Goal: Find specific page/section: Find specific page/section

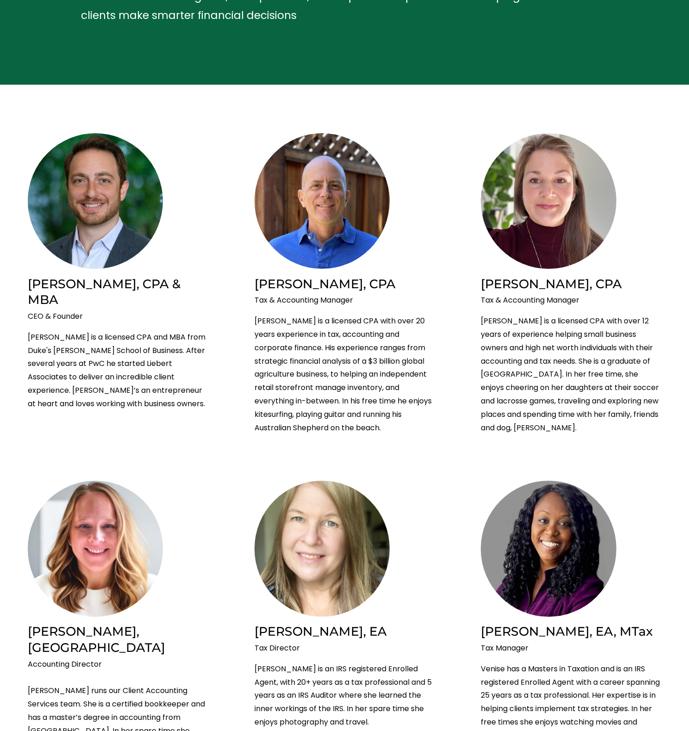
scroll to position [156, 0]
click at [336, 346] on p "[PERSON_NAME] is a licensed CPA with over 20 years experience in tax, accountin…" at bounding box center [344, 375] width 180 height 120
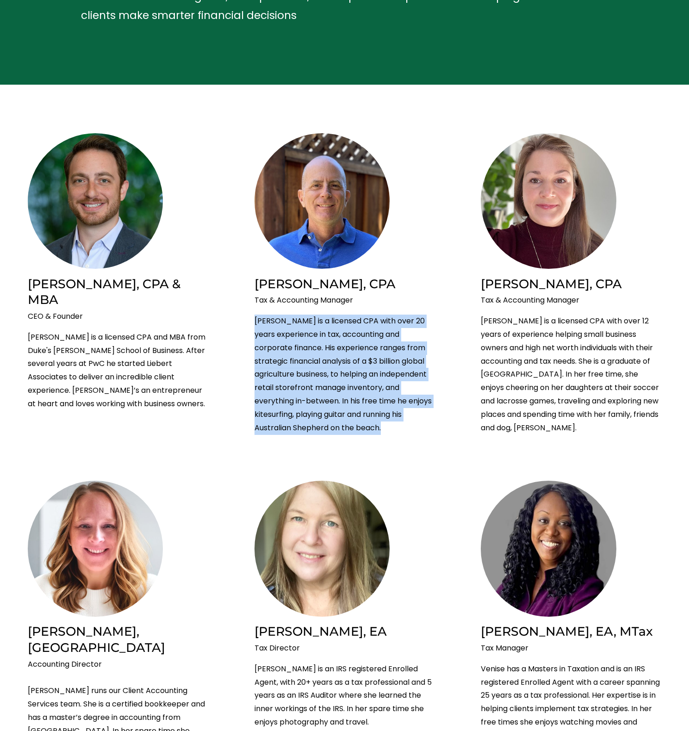
drag, startPoint x: 336, startPoint y: 346, endPoint x: 332, endPoint y: 301, distance: 44.6
click at [331, 313] on div "Tax & Accounting Manager [PERSON_NAME] is a licensed CPA with over 20 years exp…" at bounding box center [344, 364] width 180 height 141
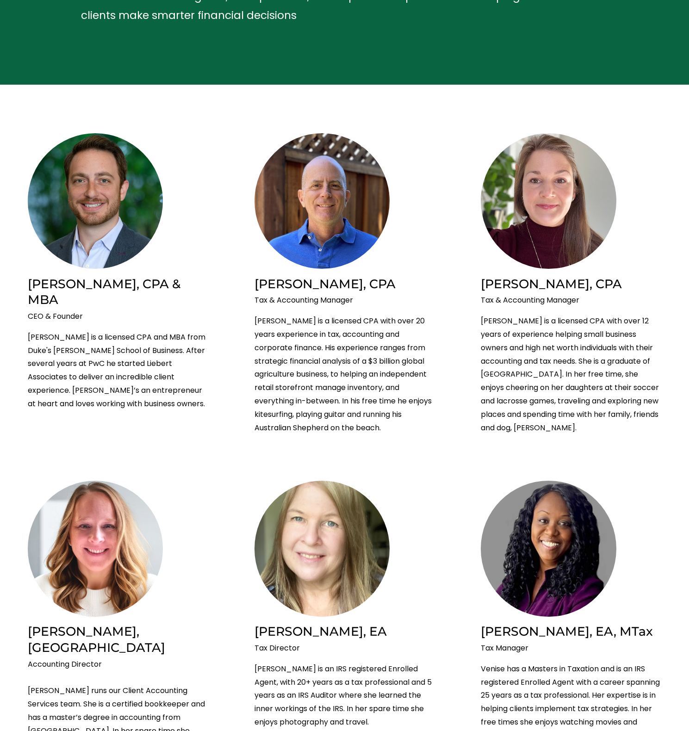
click at [333, 297] on p "Tax & Accounting Manager" at bounding box center [344, 300] width 180 height 13
click at [327, 288] on h2 "[PERSON_NAME], CPA" at bounding box center [344, 284] width 180 height 16
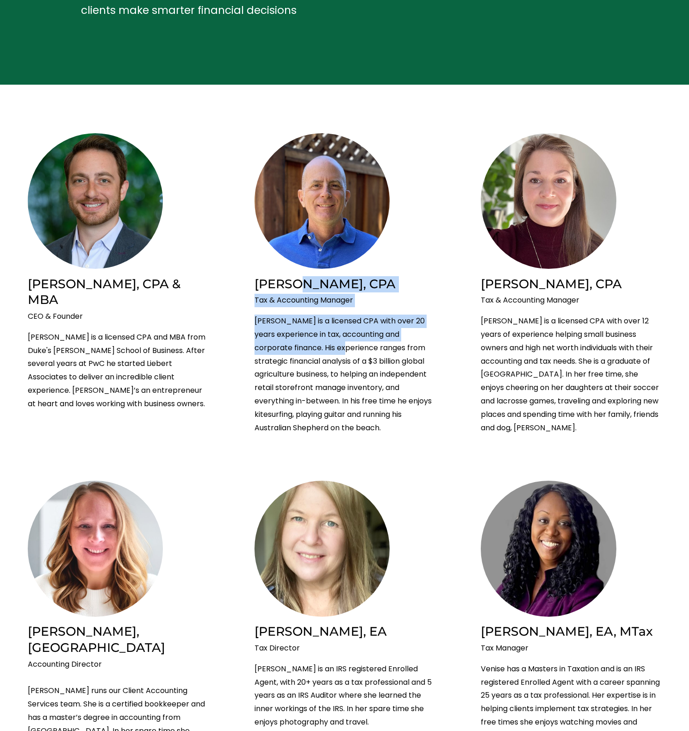
drag, startPoint x: 327, startPoint y: 288, endPoint x: 328, endPoint y: 349, distance: 61.6
click at [328, 350] on div "[PERSON_NAME], CPA Tax & Accounting Manager [PERSON_NAME] is a licensed CPA wit…" at bounding box center [344, 355] width 180 height 159
click at [328, 349] on p "[PERSON_NAME] is a licensed CPA with over 20 years experience in tax, accountin…" at bounding box center [344, 375] width 180 height 120
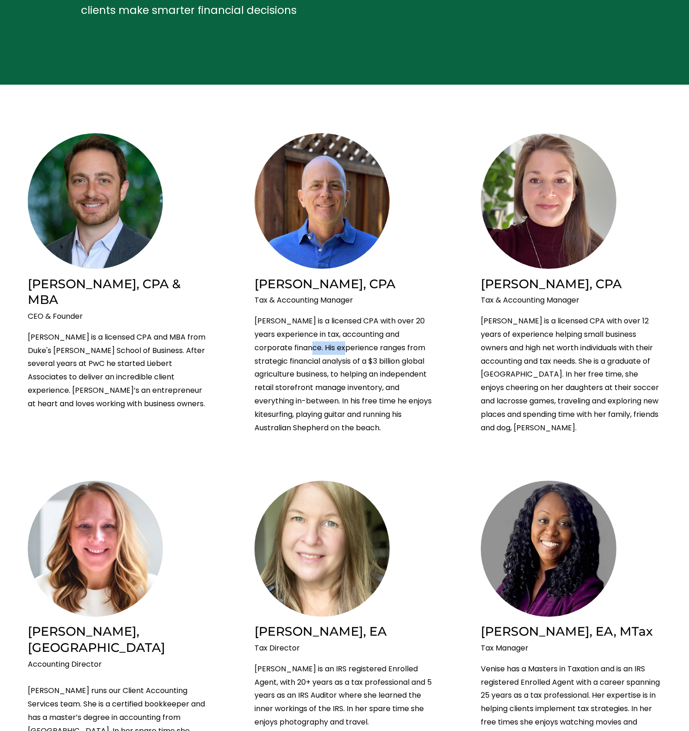
click at [328, 349] on p "[PERSON_NAME] is a licensed CPA with over 20 years experience in tax, accountin…" at bounding box center [344, 375] width 180 height 120
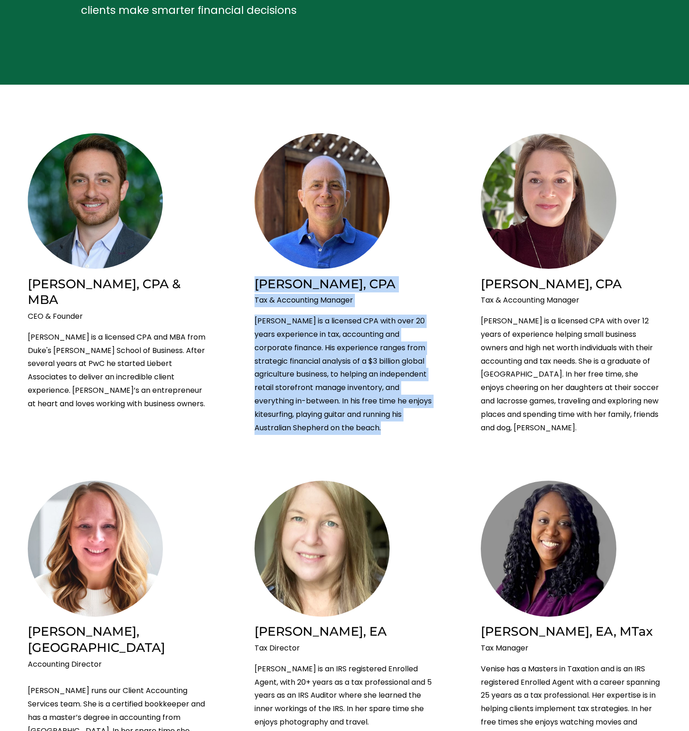
drag, startPoint x: 328, startPoint y: 349, endPoint x: 314, endPoint y: 290, distance: 60.8
click at [314, 290] on div "[PERSON_NAME], CPA Tax & Accounting Manager [PERSON_NAME] is a licensed CPA wit…" at bounding box center [344, 355] width 180 height 159
click at [314, 290] on h2 "[PERSON_NAME], CPA" at bounding box center [344, 284] width 180 height 16
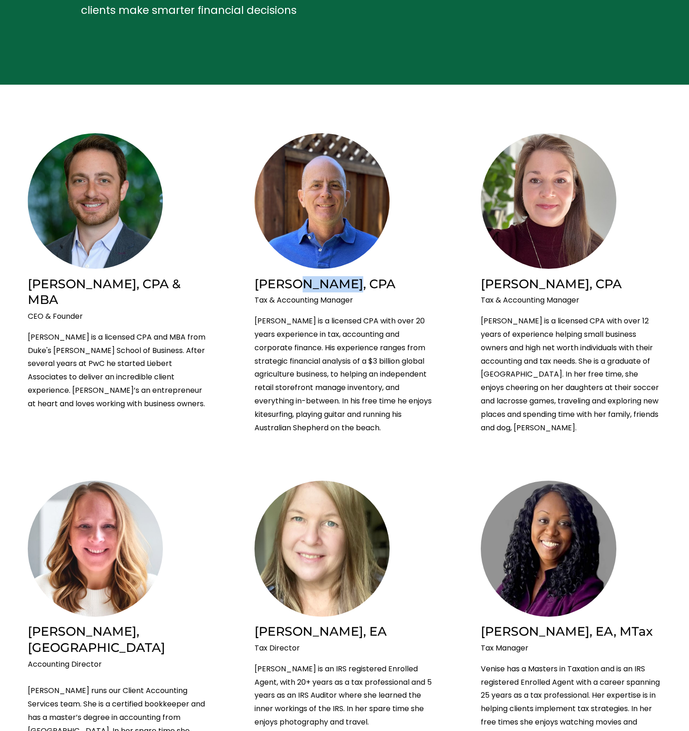
click at [314, 290] on h2 "[PERSON_NAME], CPA" at bounding box center [344, 284] width 180 height 16
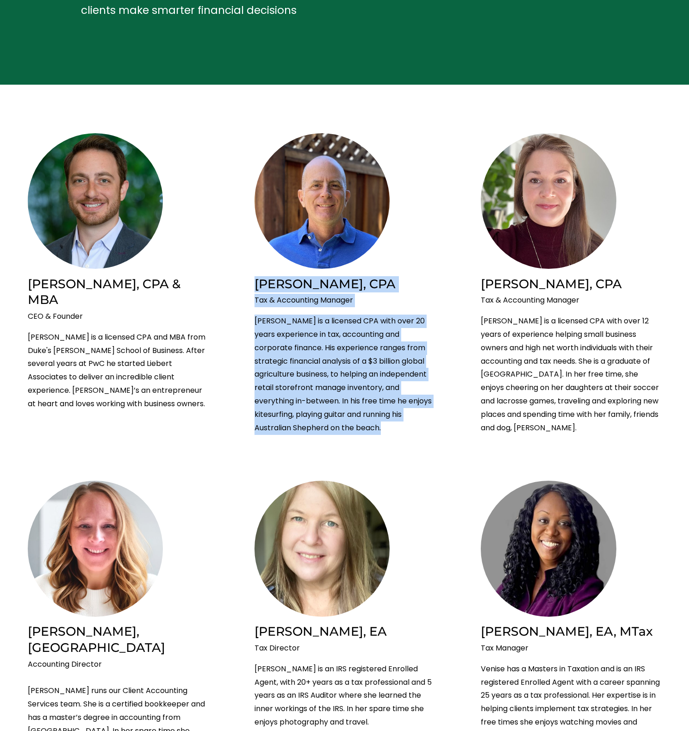
drag, startPoint x: 314, startPoint y: 290, endPoint x: 317, endPoint y: 339, distance: 48.7
click at [317, 339] on div "[PERSON_NAME], CPA Tax & Accounting Manager [PERSON_NAME] is a licensed CPA wit…" at bounding box center [344, 355] width 180 height 159
click at [317, 339] on p "[PERSON_NAME] is a licensed CPA with over 20 years experience in tax, accountin…" at bounding box center [344, 375] width 180 height 120
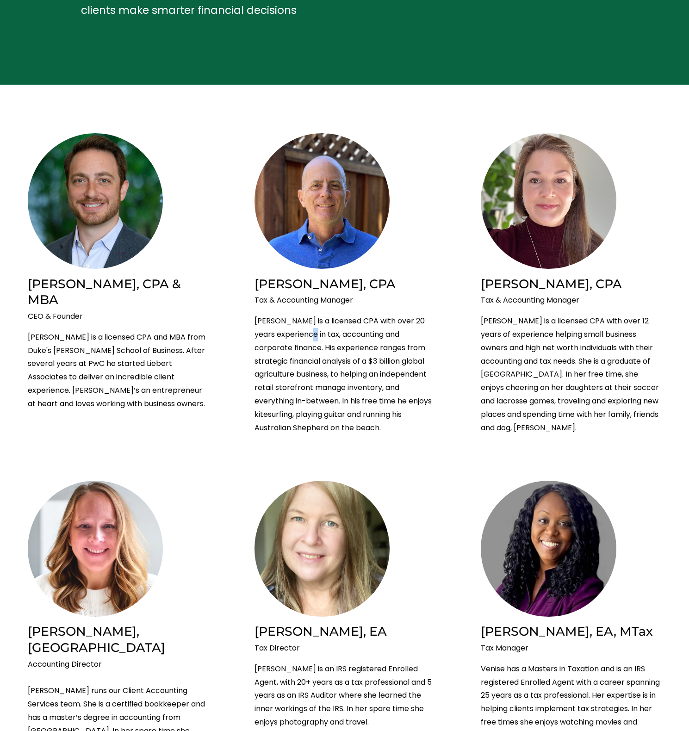
click at [317, 339] on p "[PERSON_NAME] is a licensed CPA with over 20 years experience in tax, accountin…" at bounding box center [344, 375] width 180 height 120
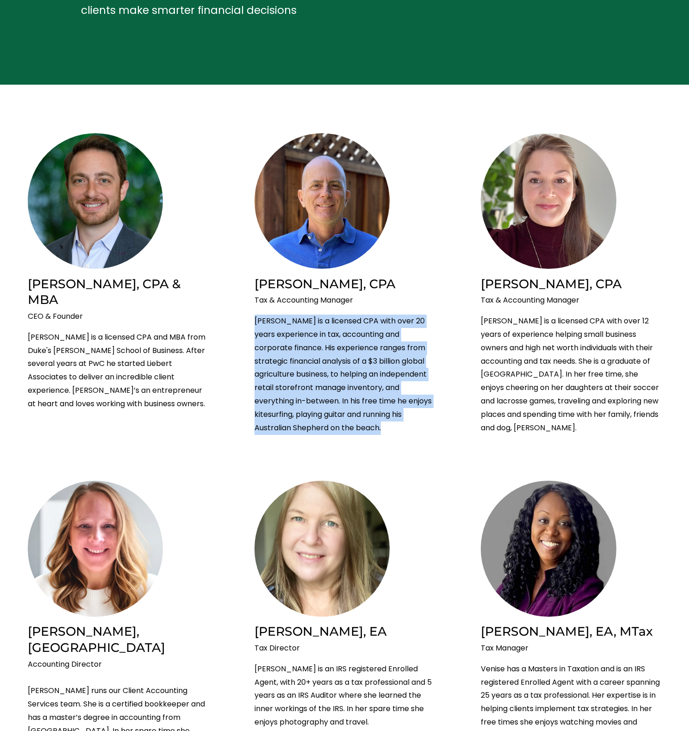
drag, startPoint x: 317, startPoint y: 339, endPoint x: 320, endPoint y: 375, distance: 36.2
click at [320, 375] on p "[PERSON_NAME] is a licensed CPA with over 20 years experience in tax, accountin…" at bounding box center [344, 375] width 180 height 120
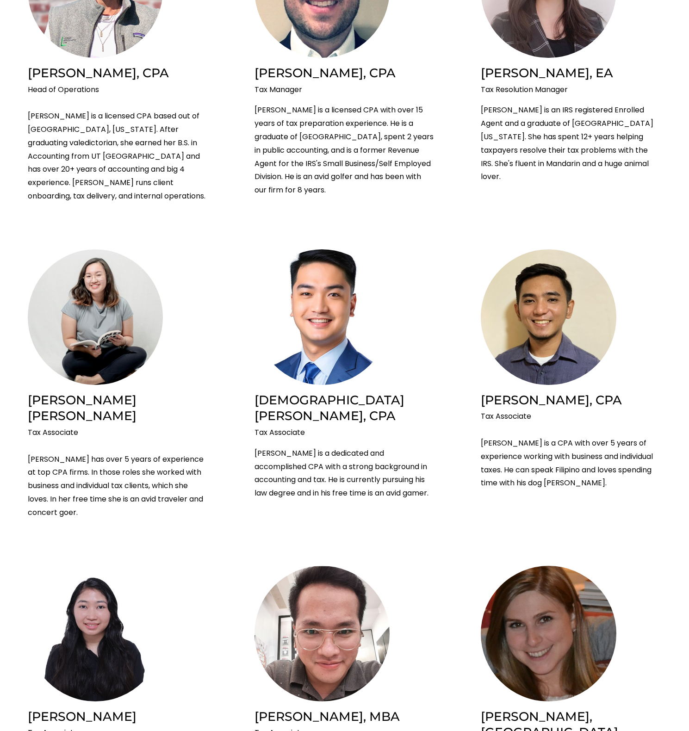
scroll to position [1311, 0]
